Goal: Find contact information: Find contact information

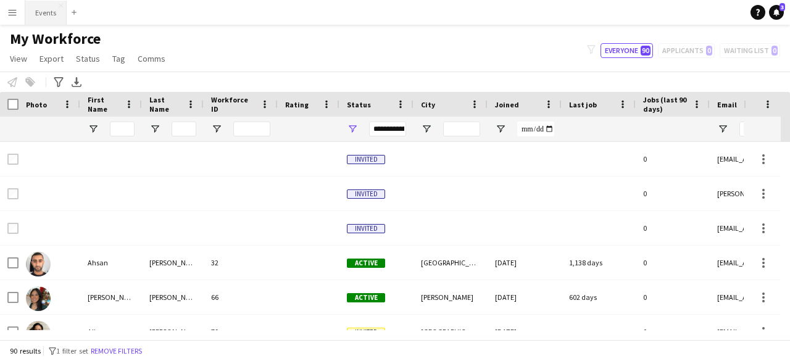
click at [27, 17] on button "Events Close" at bounding box center [45, 13] width 41 height 24
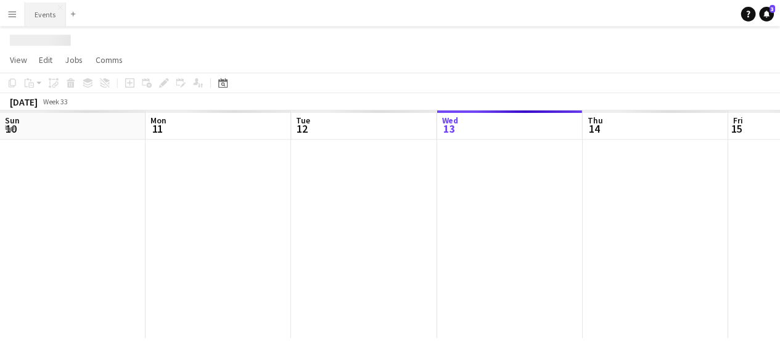
scroll to position [0, 295]
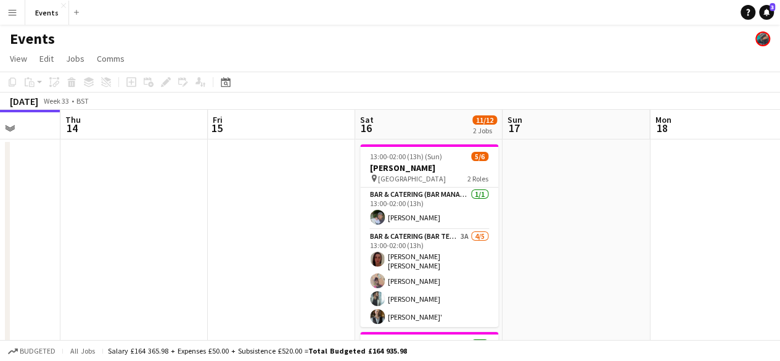
drag, startPoint x: 478, startPoint y: 246, endPoint x: 243, endPoint y: 255, distance: 235.2
click at [243, 255] on app-calendar-viewport "Sun 10 Mon 11 Tue 12 Wed 13 Thu 14 Fri 15 Sat 16 11/12 2 Jobs Sun 17 Mon 18 Tue…" at bounding box center [390, 353] width 780 height 486
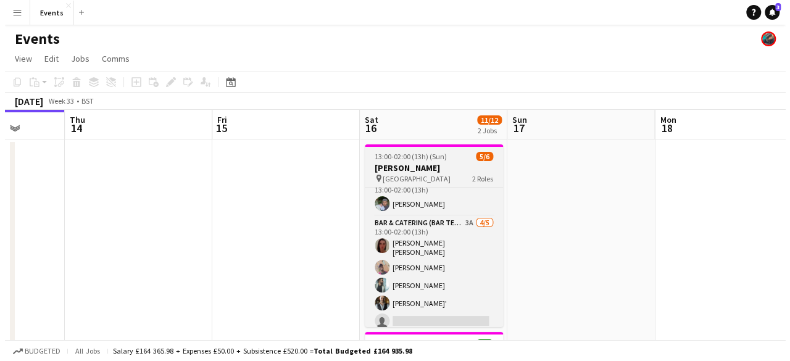
scroll to position [15, 0]
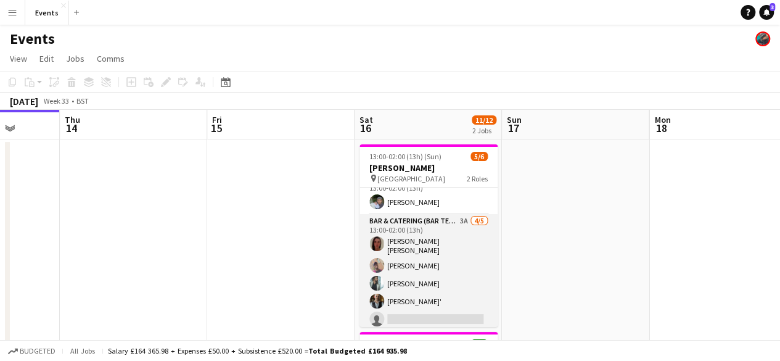
click at [416, 264] on app-card-role "Bar & Catering (Bar Tender) 3A [DATE] 13:00-02:00 (13h) [PERSON_NAME] [PERSON_N…" at bounding box center [429, 272] width 138 height 117
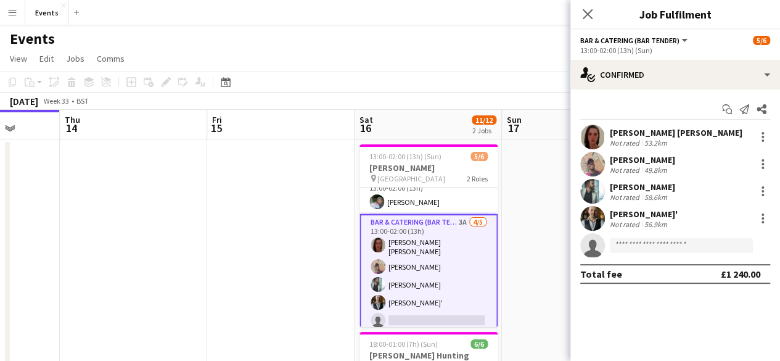
click at [655, 165] on div "49.8km" at bounding box center [656, 169] width 28 height 9
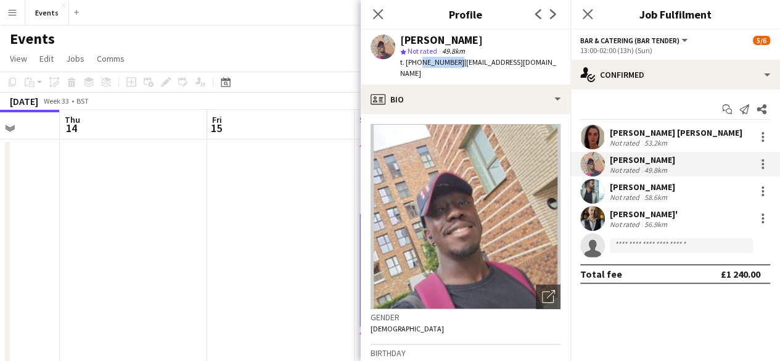
drag, startPoint x: 418, startPoint y: 62, endPoint x: 454, endPoint y: 64, distance: 36.4
click at [454, 64] on span "t. [PHONE_NUMBER]" at bounding box center [432, 61] width 64 height 9
copy span "7711275699"
click at [379, 15] on icon at bounding box center [378, 14] width 12 height 12
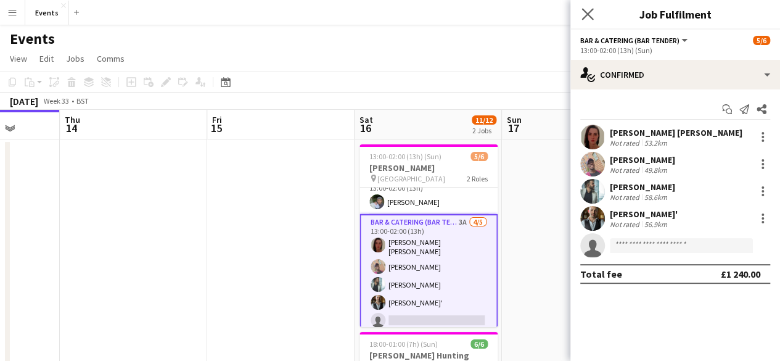
click at [582, 18] on icon "Close pop-in" at bounding box center [588, 14] width 12 height 12
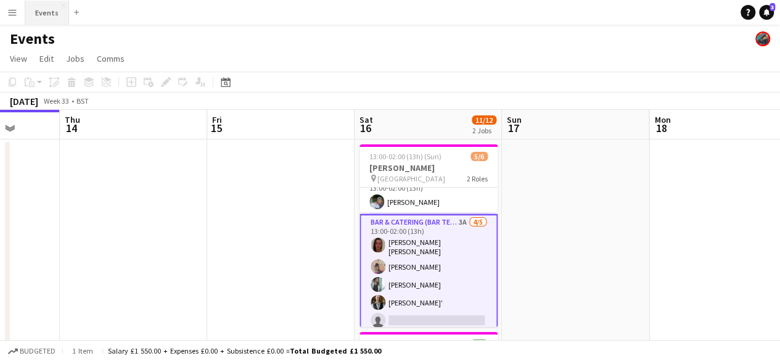
click at [49, 7] on button "Events Close" at bounding box center [47, 13] width 44 height 24
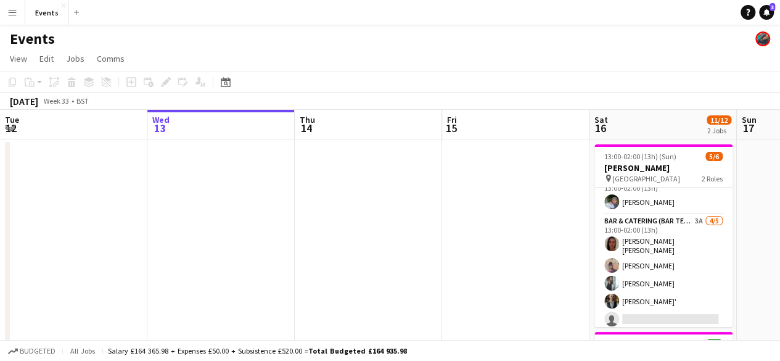
click at [2, 13] on button "Menu" at bounding box center [12, 12] width 25 height 25
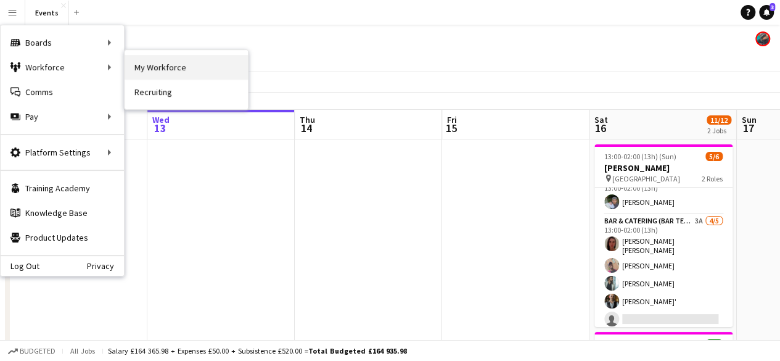
click at [152, 73] on link "My Workforce" at bounding box center [186, 67] width 123 height 25
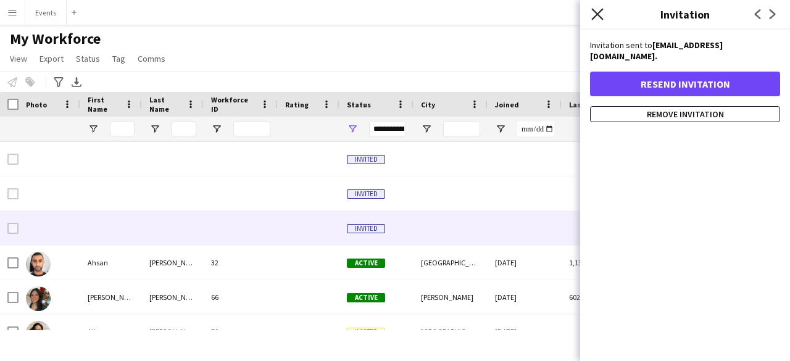
click at [598, 17] on icon "Close pop-in" at bounding box center [597, 14] width 12 height 12
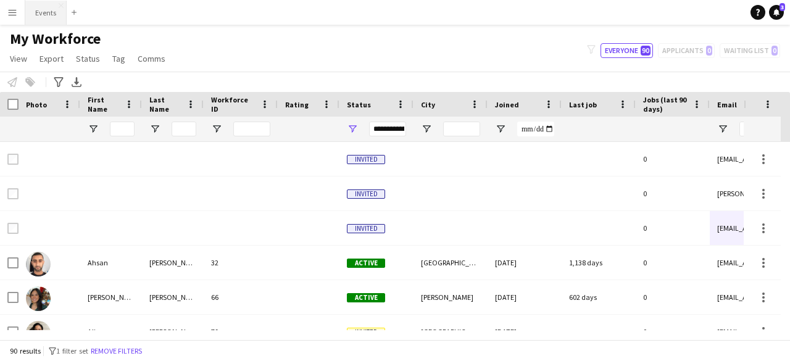
click at [39, 14] on button "Events Close" at bounding box center [45, 13] width 41 height 24
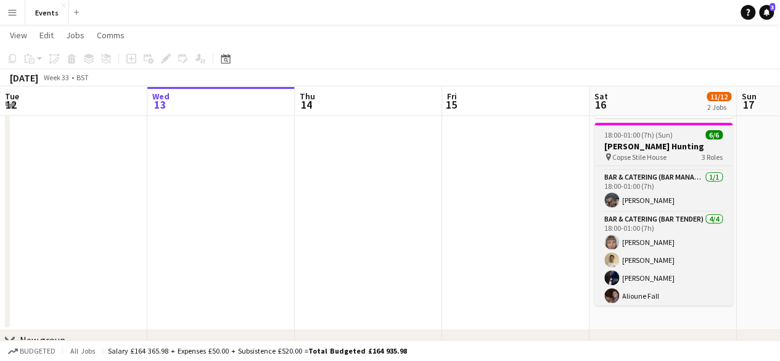
scroll to position [39, 0]
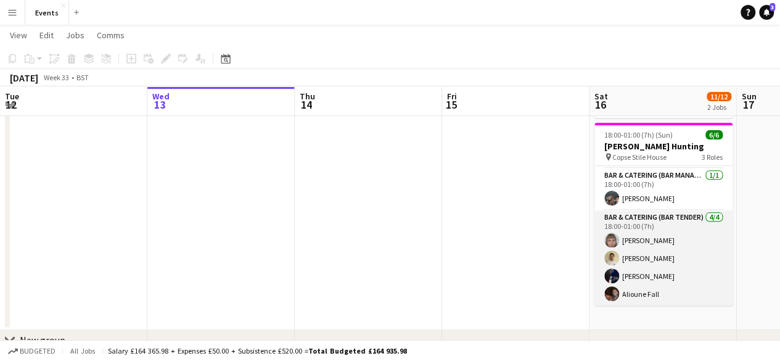
click at [638, 251] on app-card-role "Bar & Catering (Bar Tender) [DATE] 18:00-01:00 (7h) [PERSON_NAME] Palling Cheik…" at bounding box center [664, 258] width 138 height 96
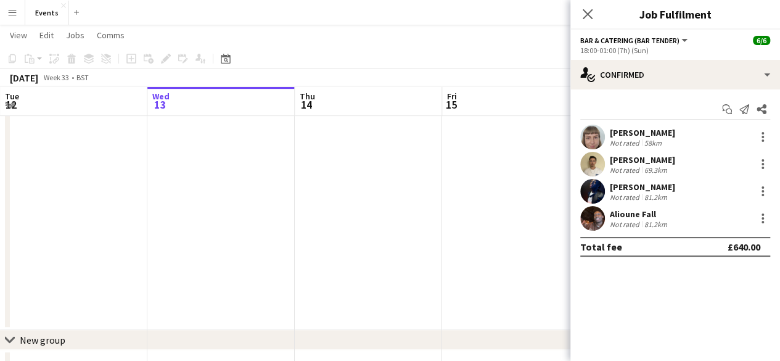
click at [637, 153] on div "[PERSON_NAME] Not rated 69.3km" at bounding box center [676, 164] width 210 height 25
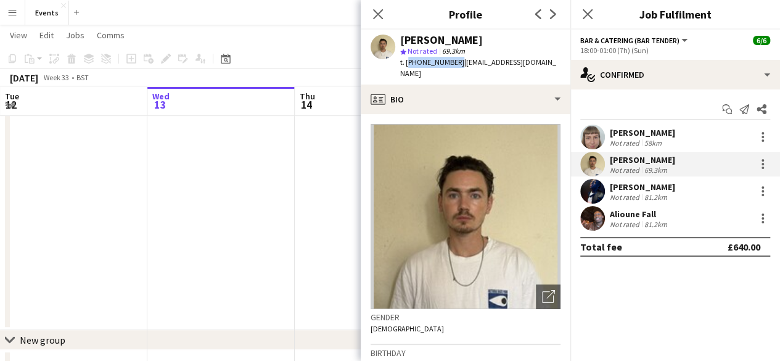
drag, startPoint x: 453, startPoint y: 60, endPoint x: 407, endPoint y: 60, distance: 46.9
click at [407, 60] on span "t. [PHONE_NUMBER]" at bounding box center [432, 61] width 64 height 9
copy span "[PHONE_NUMBER]"
click at [378, 13] on icon at bounding box center [378, 14] width 12 height 12
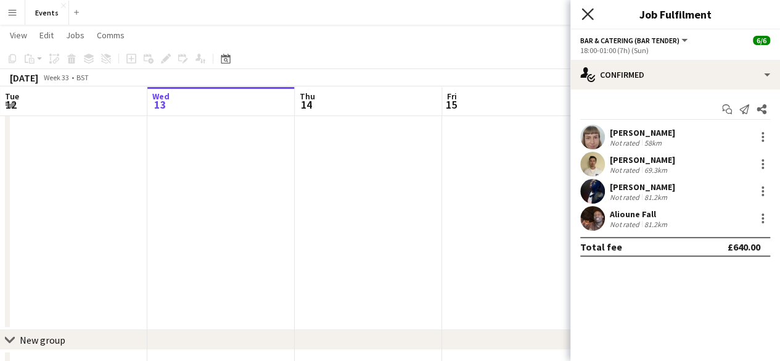
click at [592, 15] on icon "Close pop-in" at bounding box center [588, 14] width 12 height 12
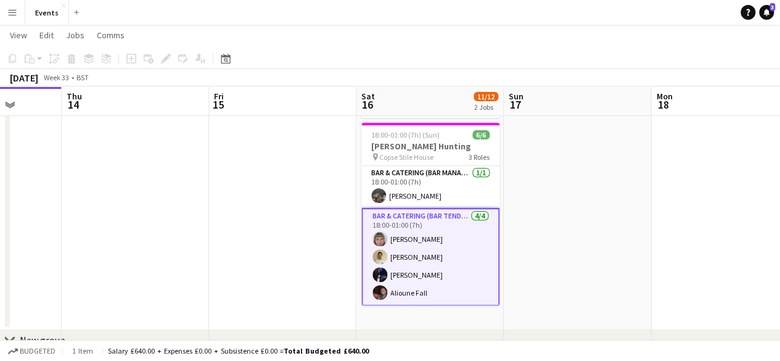
scroll to position [0, 543]
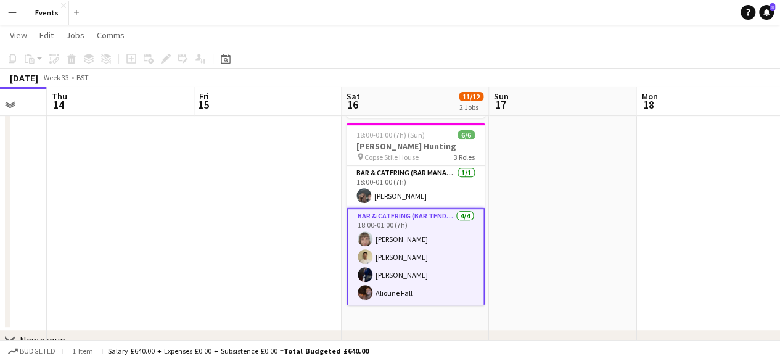
drag, startPoint x: 754, startPoint y: 267, endPoint x: 506, endPoint y: 257, distance: 248.2
click at [506, 257] on app-calendar-viewport "Sun 10 Mon 11 Tue 12 Wed 13 Thu 14 Fri 15 Sat 16 11/12 2 Jobs Sun 17 Mon 18 Tue…" at bounding box center [390, 113] width 780 height 547
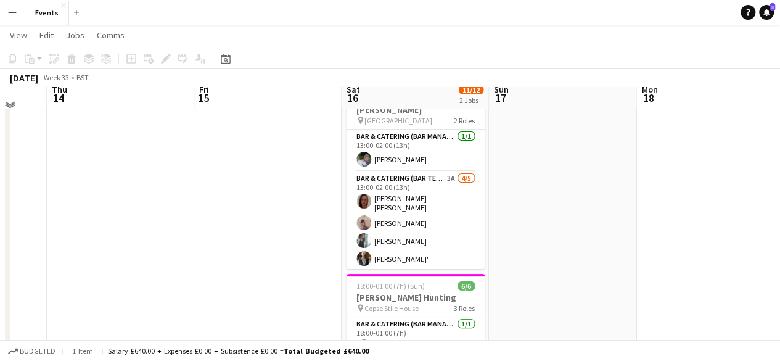
scroll to position [50, 0]
